Goal: Information Seeking & Learning: Learn about a topic

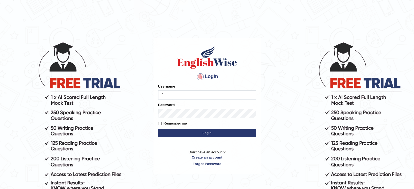
type input "Flaco9012"
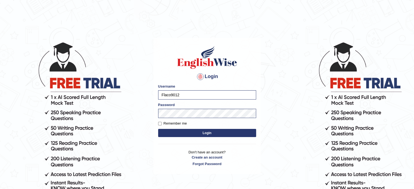
click at [191, 132] on button "Login" at bounding box center [207, 133] width 98 height 8
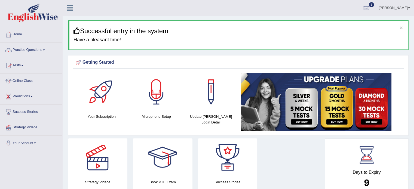
scroll to position [2, 0]
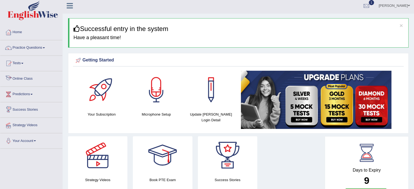
click at [22, 77] on link "Online Class" at bounding box center [31, 78] width 62 height 14
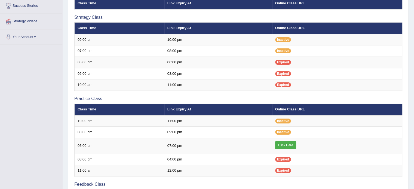
scroll to position [107, 0]
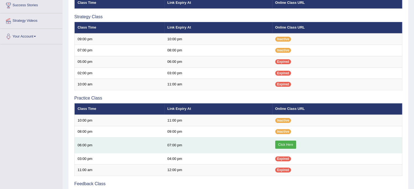
click at [289, 143] on link "Click Here" at bounding box center [285, 145] width 21 height 8
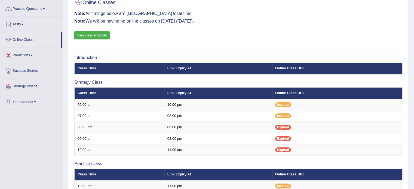
scroll to position [36, 0]
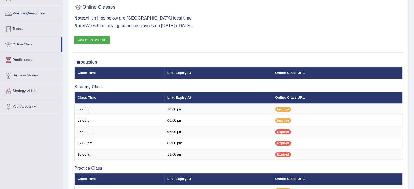
click at [39, 15] on link "Practice Questions" at bounding box center [31, 13] width 62 height 14
click at [45, 13] on span at bounding box center [44, 13] width 2 height 1
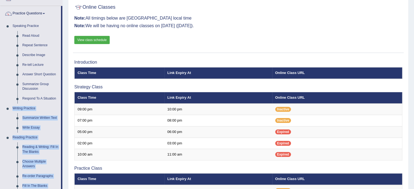
drag, startPoint x: 61, startPoint y: 96, endPoint x: 65, endPoint y: 116, distance: 20.4
click at [65, 116] on div "Toggle navigation Home Practice Questions Speaking Practice Read Aloud Repeat S…" at bounding box center [207, 155] width 414 height 382
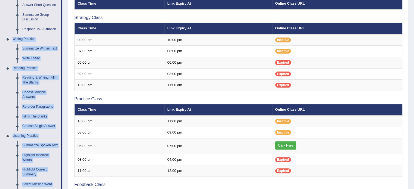
scroll to position [119, 0]
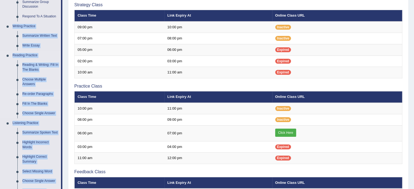
click at [36, 95] on link "Re-order Paragraphs" at bounding box center [40, 94] width 41 height 10
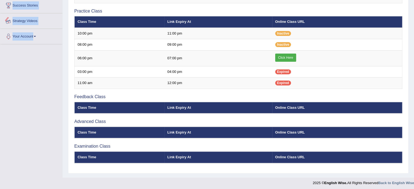
scroll to position [241, 0]
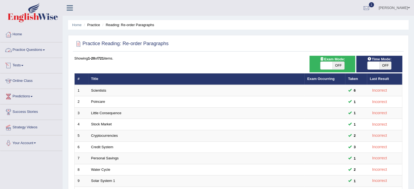
click at [42, 49] on link "Practice Questions" at bounding box center [31, 49] width 62 height 14
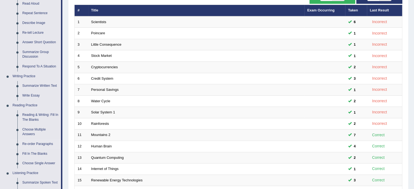
scroll to position [70, 0]
